Goal: Information Seeking & Learning: Learn about a topic

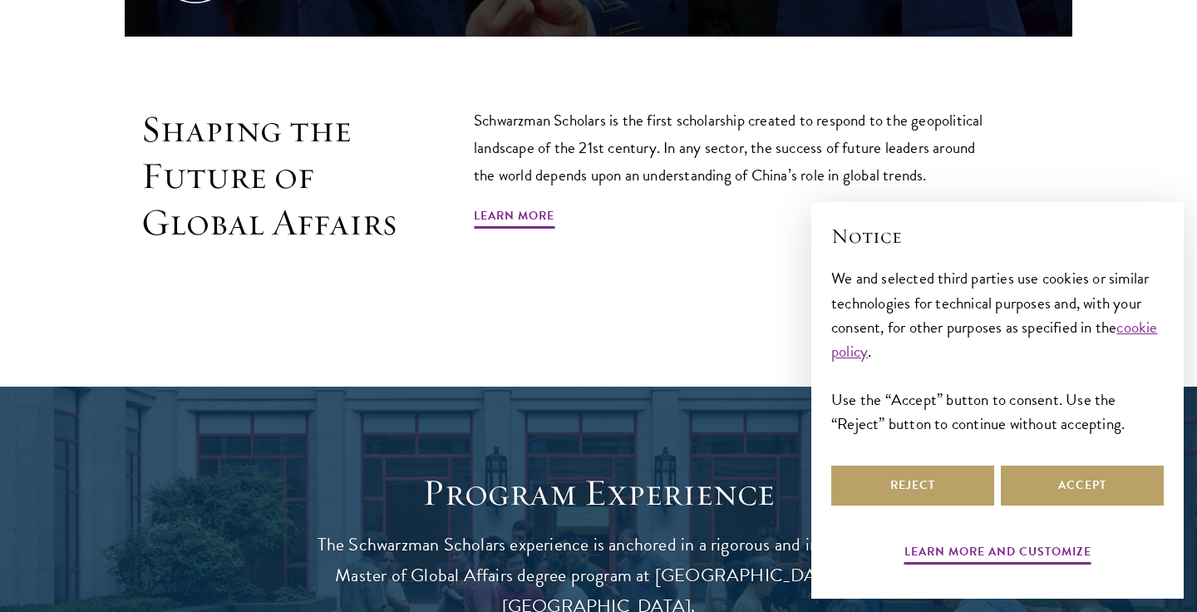
scroll to position [1058, 0]
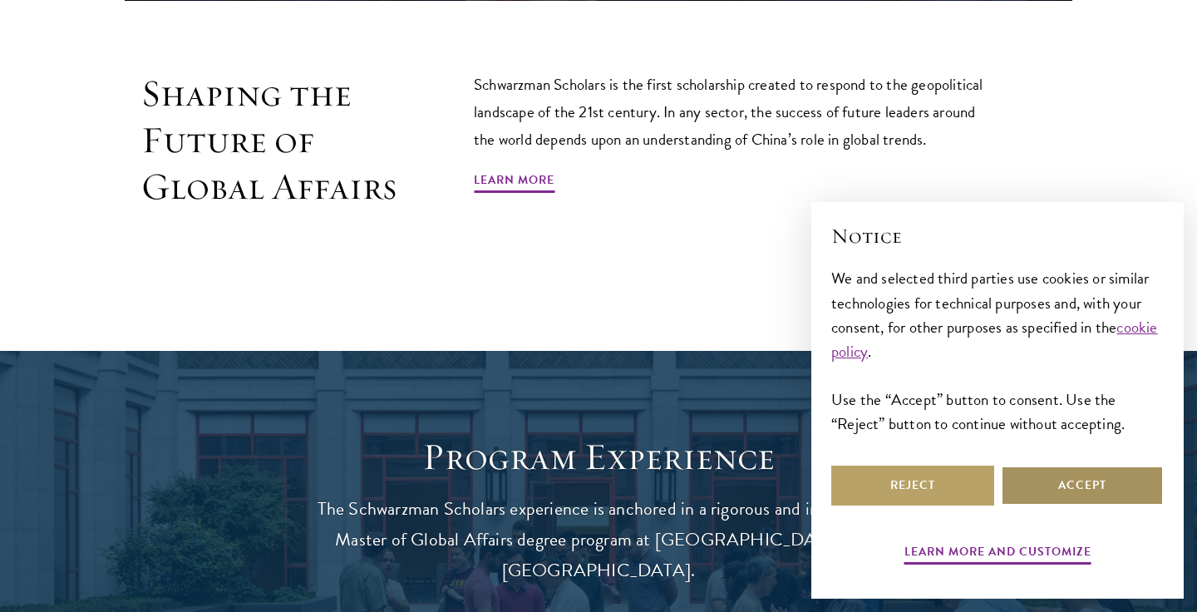
click at [1068, 505] on button "Accept" at bounding box center [1082, 486] width 163 height 40
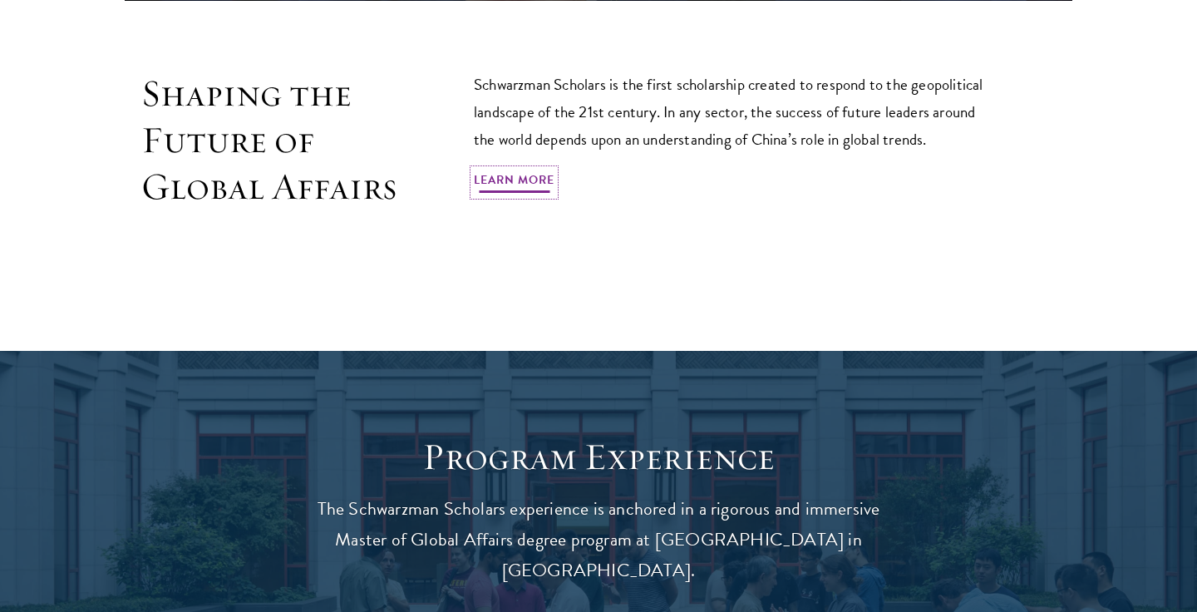
click at [537, 170] on link "Learn More" at bounding box center [514, 183] width 81 height 26
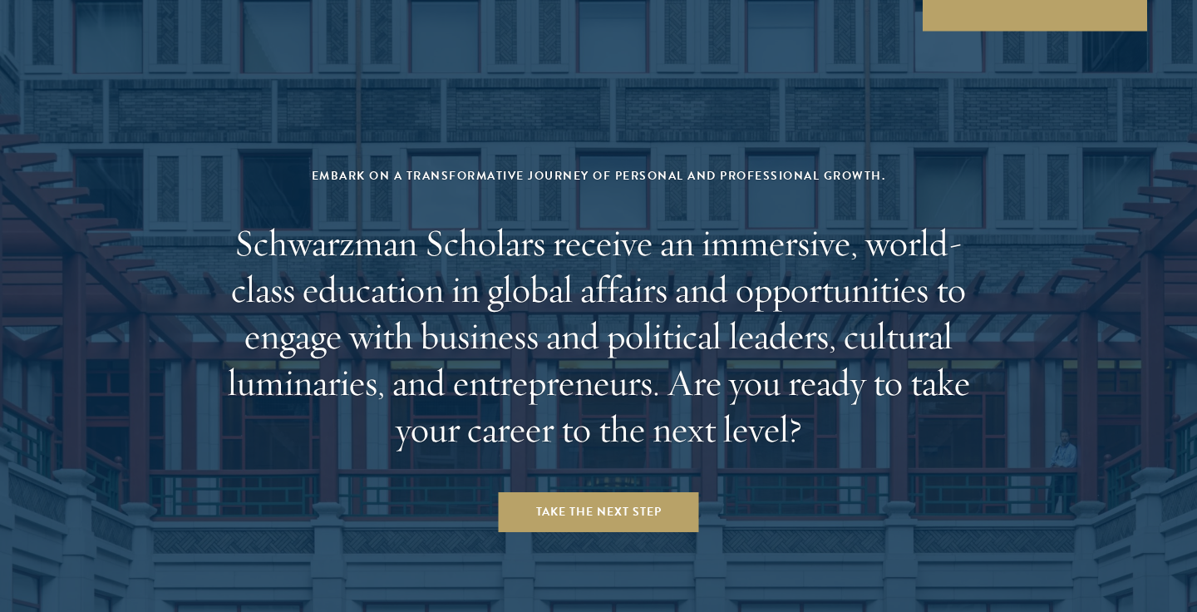
scroll to position [6978, 0]
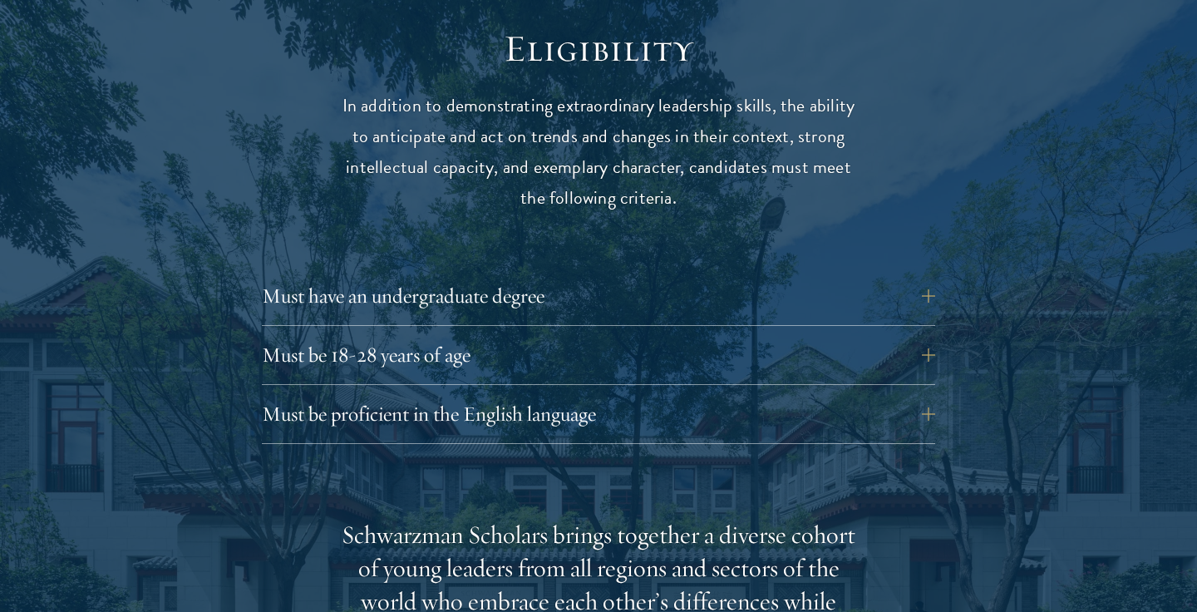
scroll to position [2197, 0]
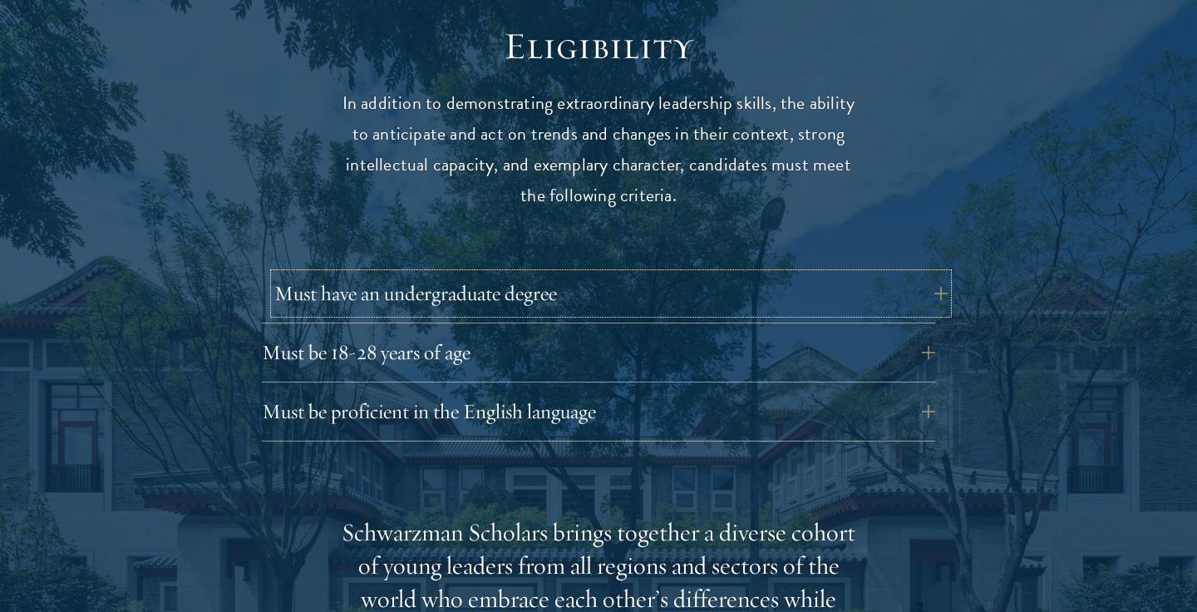
click at [361, 302] on button "Must have an undergraduate degree" at bounding box center [610, 294] width 673 height 40
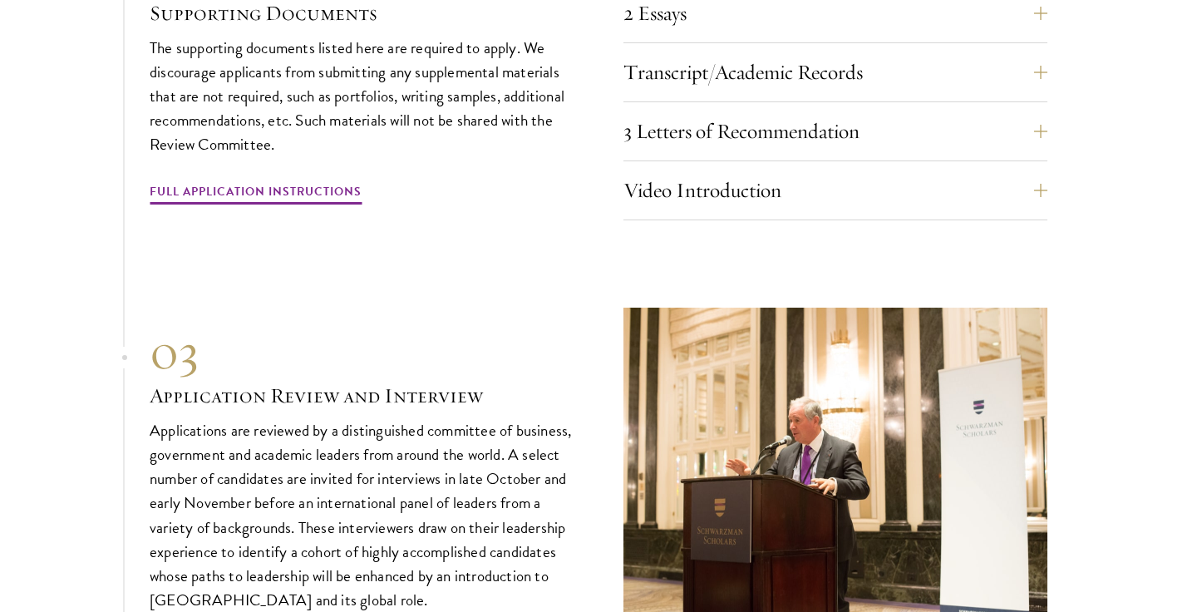
scroll to position [5911, 0]
click at [877, 91] on button "Transcript/Academic Records" at bounding box center [848, 72] width 424 height 40
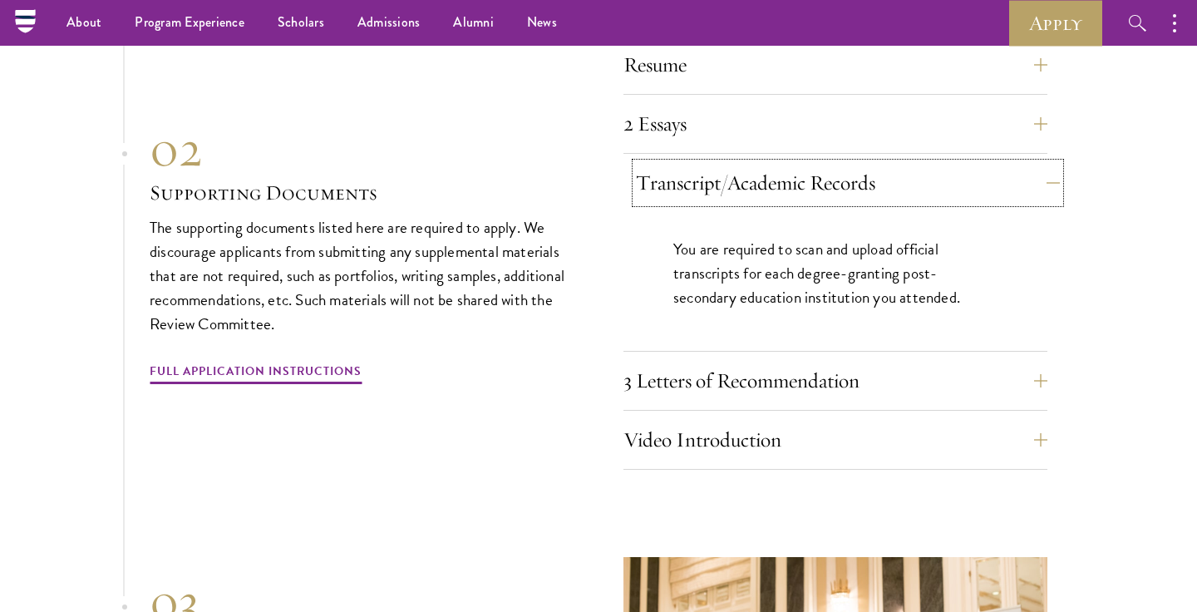
scroll to position [5548, 0]
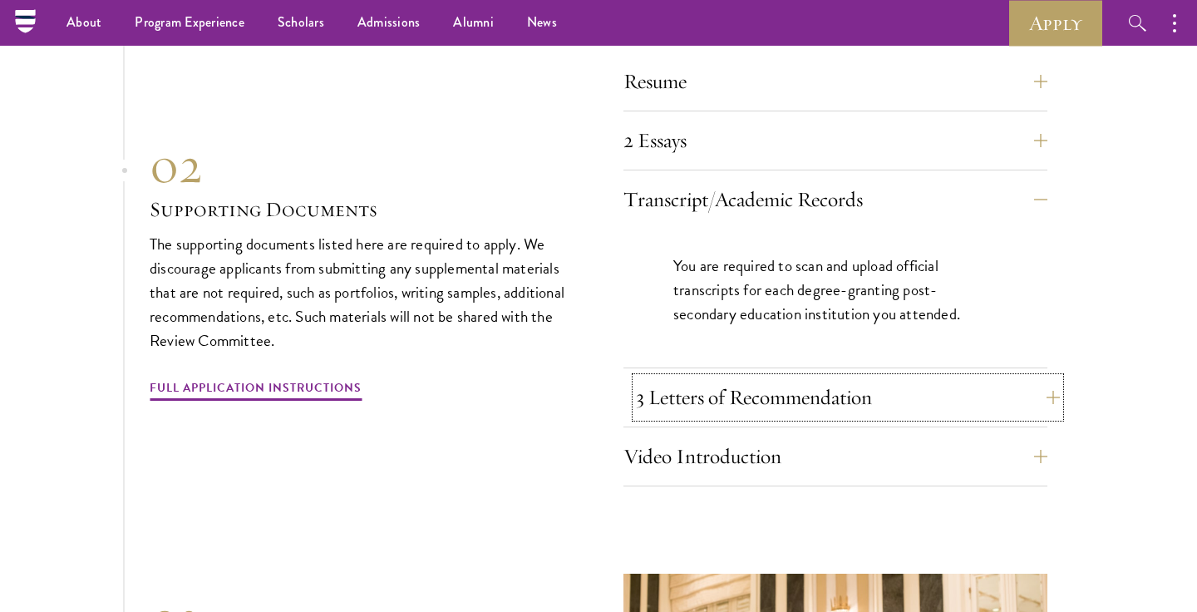
click at [723, 413] on button "3 Letters of Recommendation" at bounding box center [848, 397] width 424 height 40
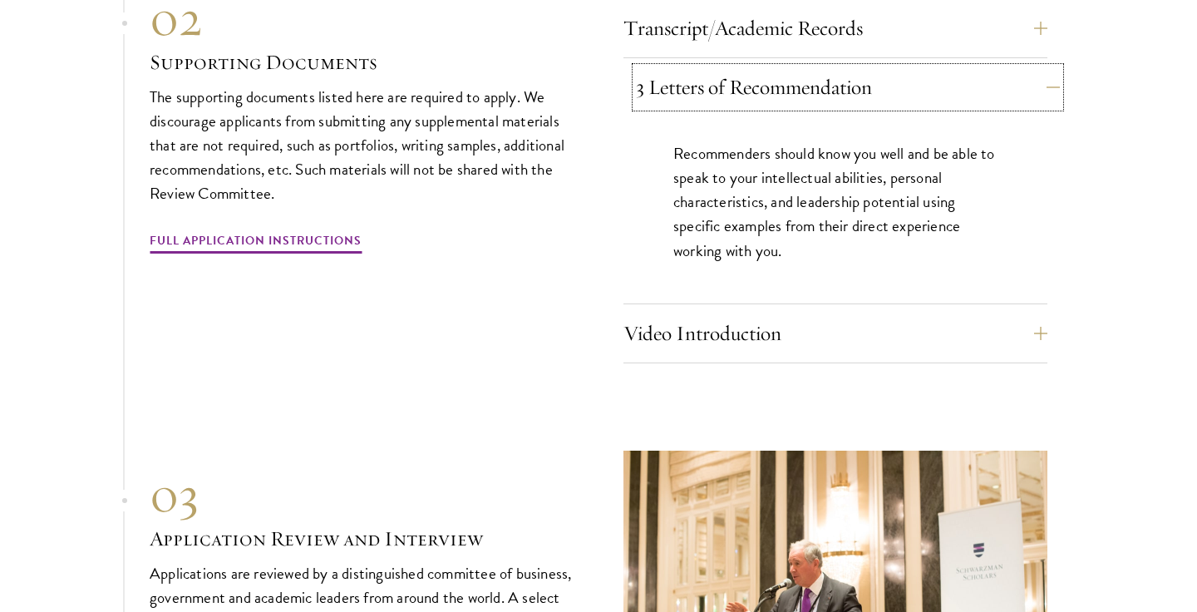
scroll to position [5722, 0]
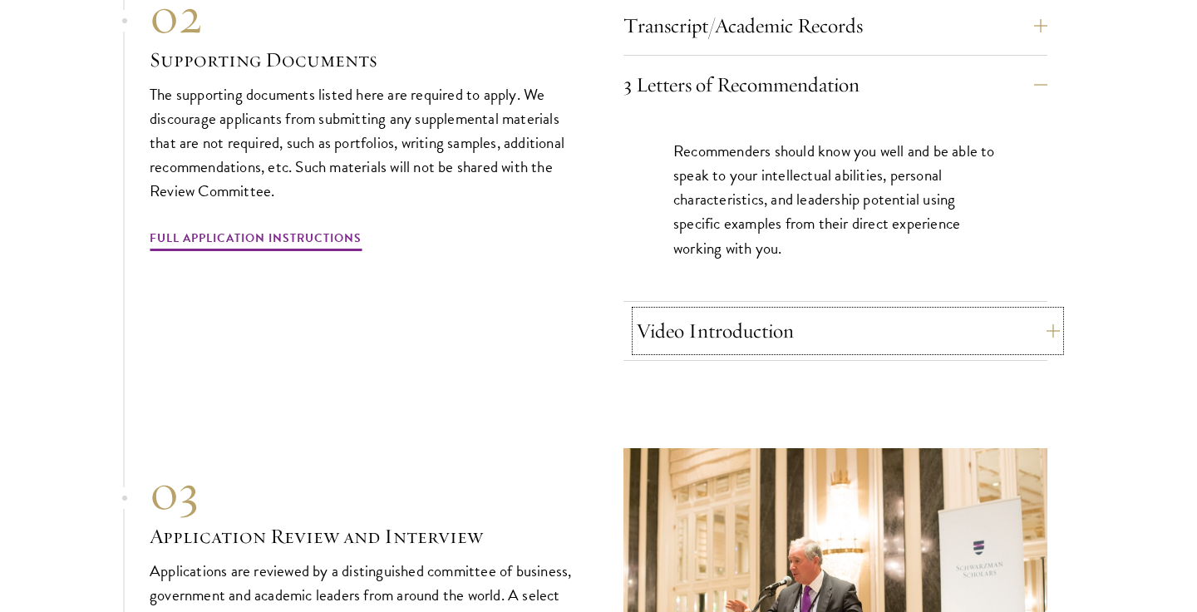
click at [722, 348] on button "Video Introduction" at bounding box center [848, 331] width 424 height 40
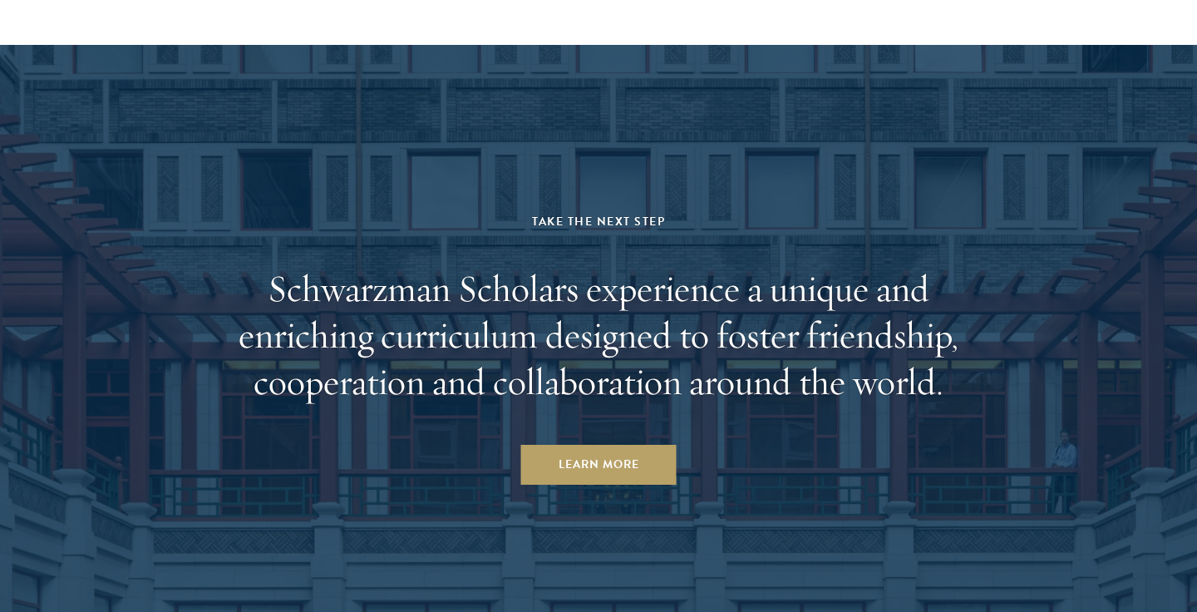
scroll to position [8365, 0]
